Goal: Task Accomplishment & Management: Use online tool/utility

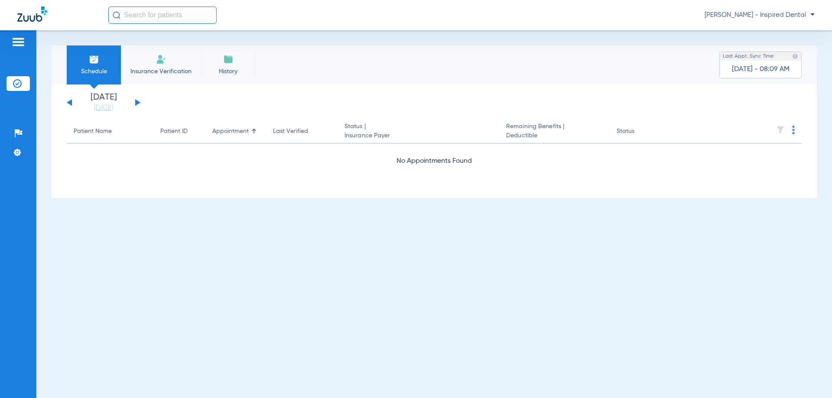
click at [133, 103] on div "[DATE] [DATE] [DATE] [DATE] [DATE] [DATE] [DATE] [DATE] [DATE] [DATE] [DATE] [D…" at bounding box center [104, 102] width 74 height 19
click at [136, 103] on button at bounding box center [137, 102] width 5 height 6
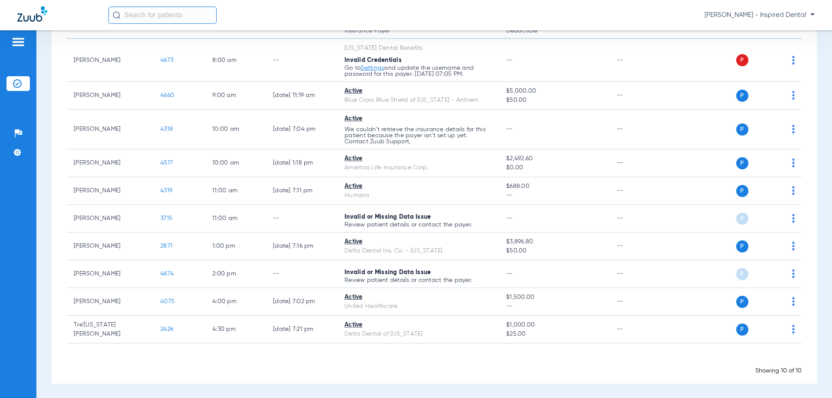
scroll to position [106, 0]
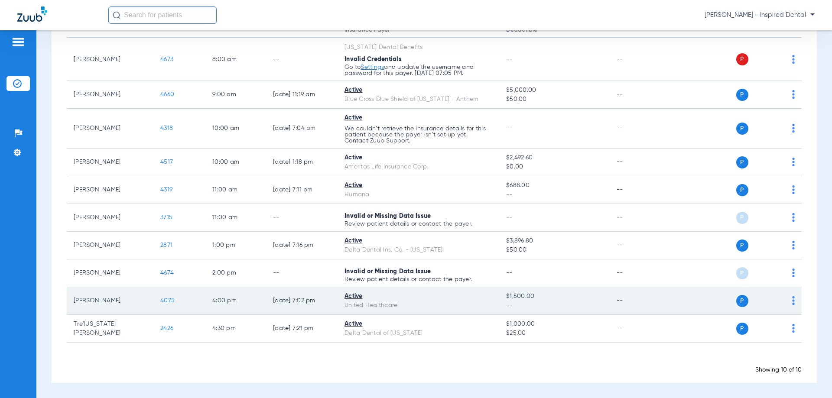
click at [165, 300] on span "4075" at bounding box center [167, 301] width 14 height 6
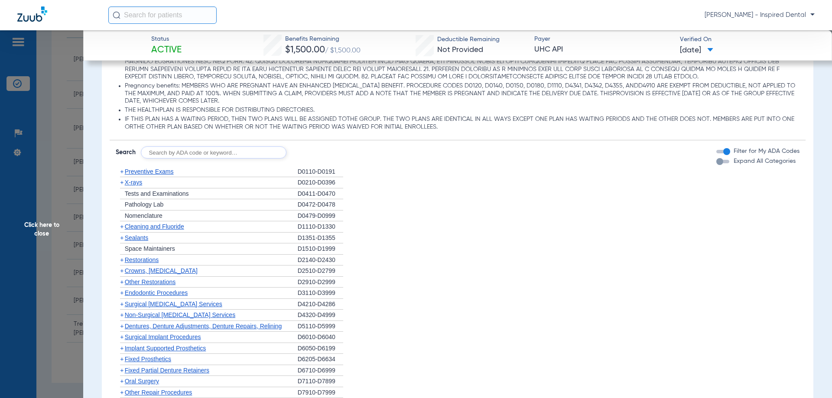
scroll to position [577, 0]
click at [187, 152] on input "text" at bounding box center [214, 152] width 146 height 12
type input "d0140"
click at [316, 155] on button "Search" at bounding box center [318, 152] width 34 height 12
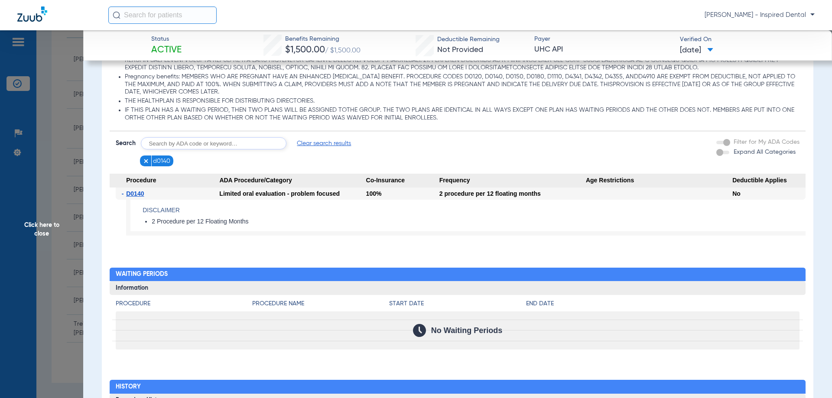
scroll to position [621, 0]
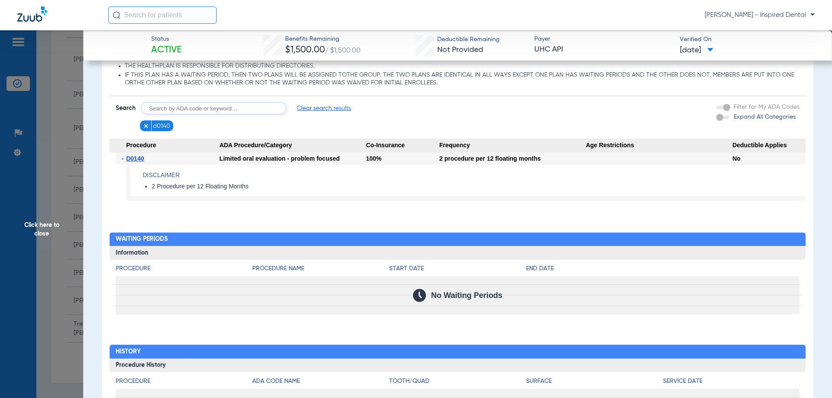
click at [251, 106] on input "text" at bounding box center [214, 108] width 146 height 12
type input "d0367"
click at [314, 113] on button "Search" at bounding box center [318, 108] width 34 height 12
